Goal: Task Accomplishment & Management: Use online tool/utility

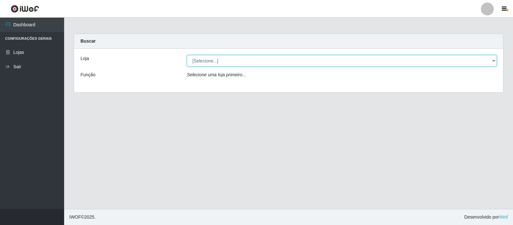
click at [495, 59] on select "[Selecione...] Rede Compras Supermercados - LOJA 3" at bounding box center [342, 60] width 310 height 11
select select "162"
click at [187, 55] on select "[Selecione...] Rede Compras Supermercados - LOJA 3" at bounding box center [342, 60] width 310 height 11
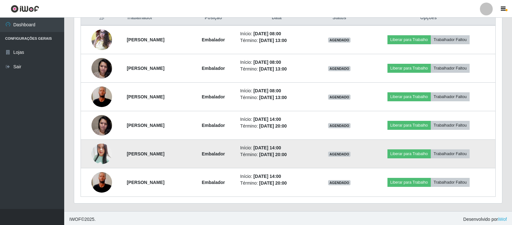
scroll to position [258, 0]
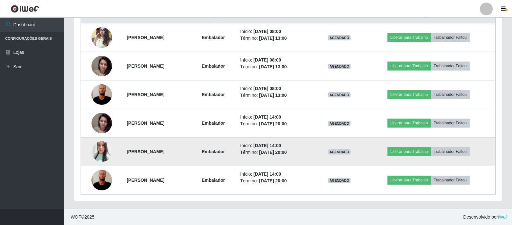
click at [97, 145] on img at bounding box center [101, 152] width 21 height 24
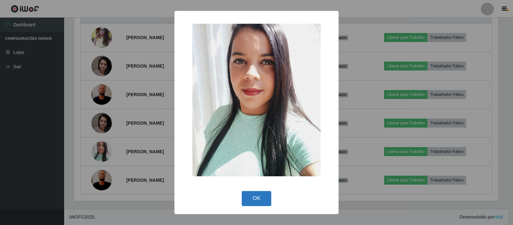
click at [254, 200] on button "OK" at bounding box center [257, 198] width 30 height 15
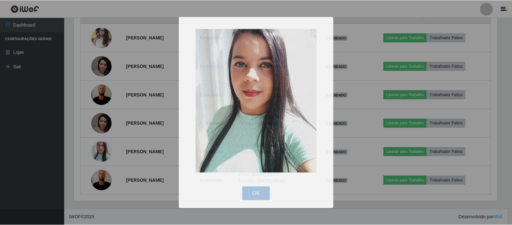
scroll to position [133, 427]
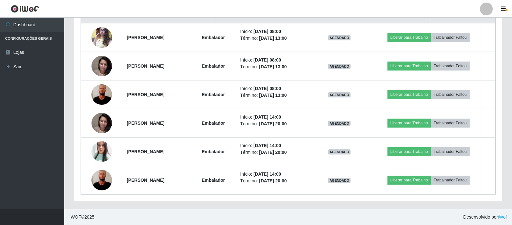
click at [358, 201] on div "Trabalhador Posição Data Status Opções [PERSON_NAME] Início: [DATE] 08:00 Térmi…" at bounding box center [287, 101] width 427 height 199
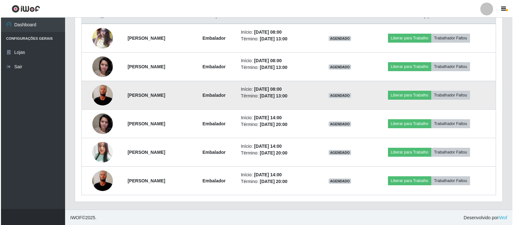
scroll to position [258, 0]
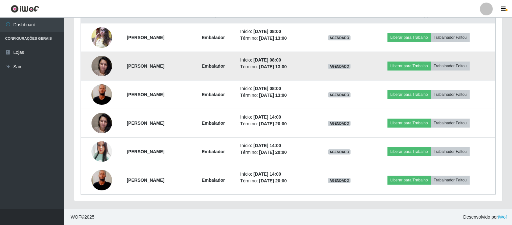
click at [494, 72] on td "Liberar para Trabalho Trabalhador Faltou" at bounding box center [428, 66] width 134 height 29
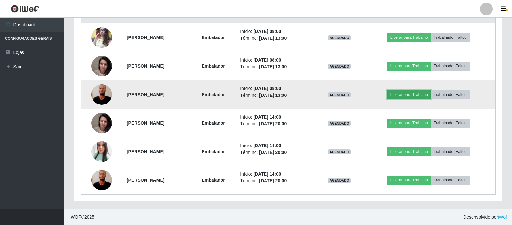
click at [423, 95] on button "Liberar para Trabalho" at bounding box center [408, 94] width 43 height 9
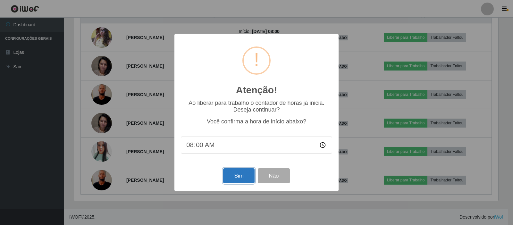
click at [239, 176] on button "Sim" at bounding box center [238, 175] width 31 height 15
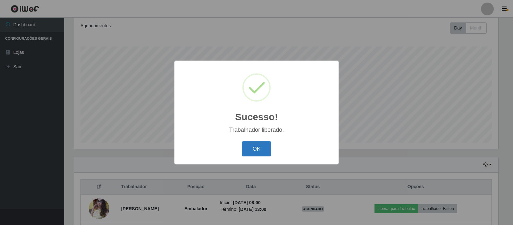
click at [261, 149] on button "OK" at bounding box center [257, 148] width 30 height 15
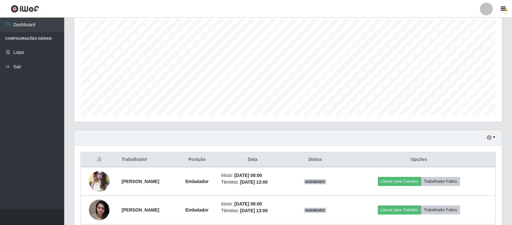
scroll to position [151, 0]
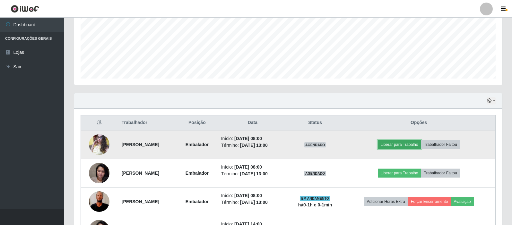
click at [418, 145] on button "Liberar para Trabalho" at bounding box center [398, 144] width 43 height 9
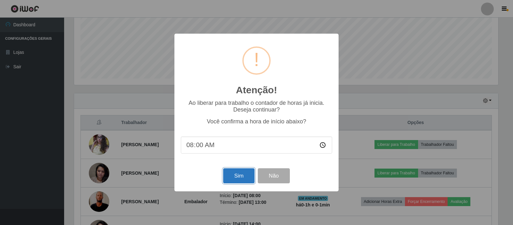
click at [240, 178] on button "Sim" at bounding box center [238, 175] width 31 height 15
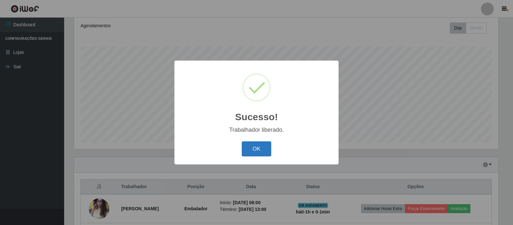
click at [259, 146] on button "OK" at bounding box center [257, 148] width 30 height 15
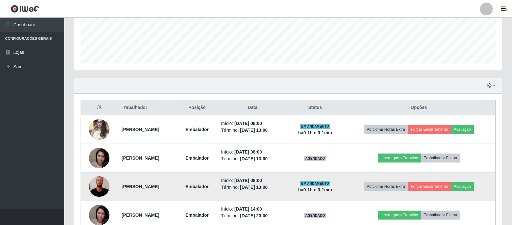
scroll to position [183, 0]
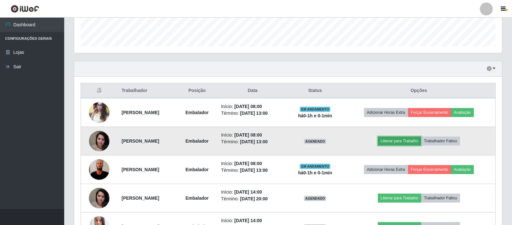
click at [421, 141] on button "Liberar para Trabalho" at bounding box center [398, 141] width 43 height 9
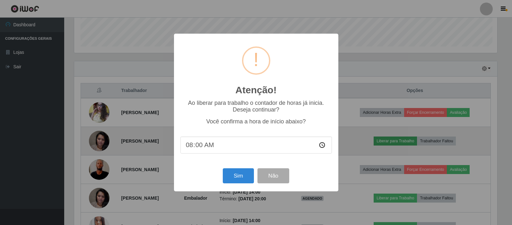
scroll to position [133, 424]
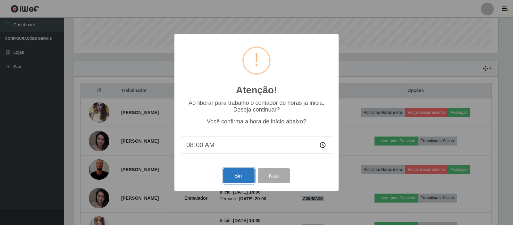
click at [236, 177] on button "Sim" at bounding box center [238, 175] width 31 height 15
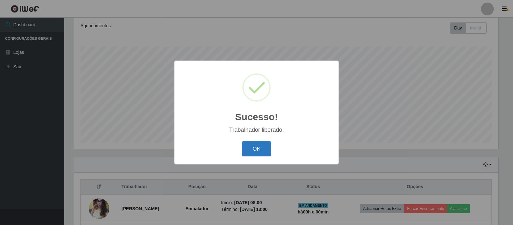
click at [258, 145] on button "OK" at bounding box center [257, 148] width 30 height 15
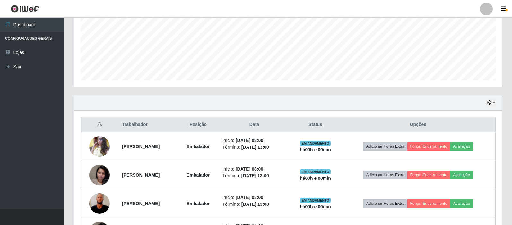
scroll to position [0, 0]
